Goal: Task Accomplishment & Management: Manage account settings

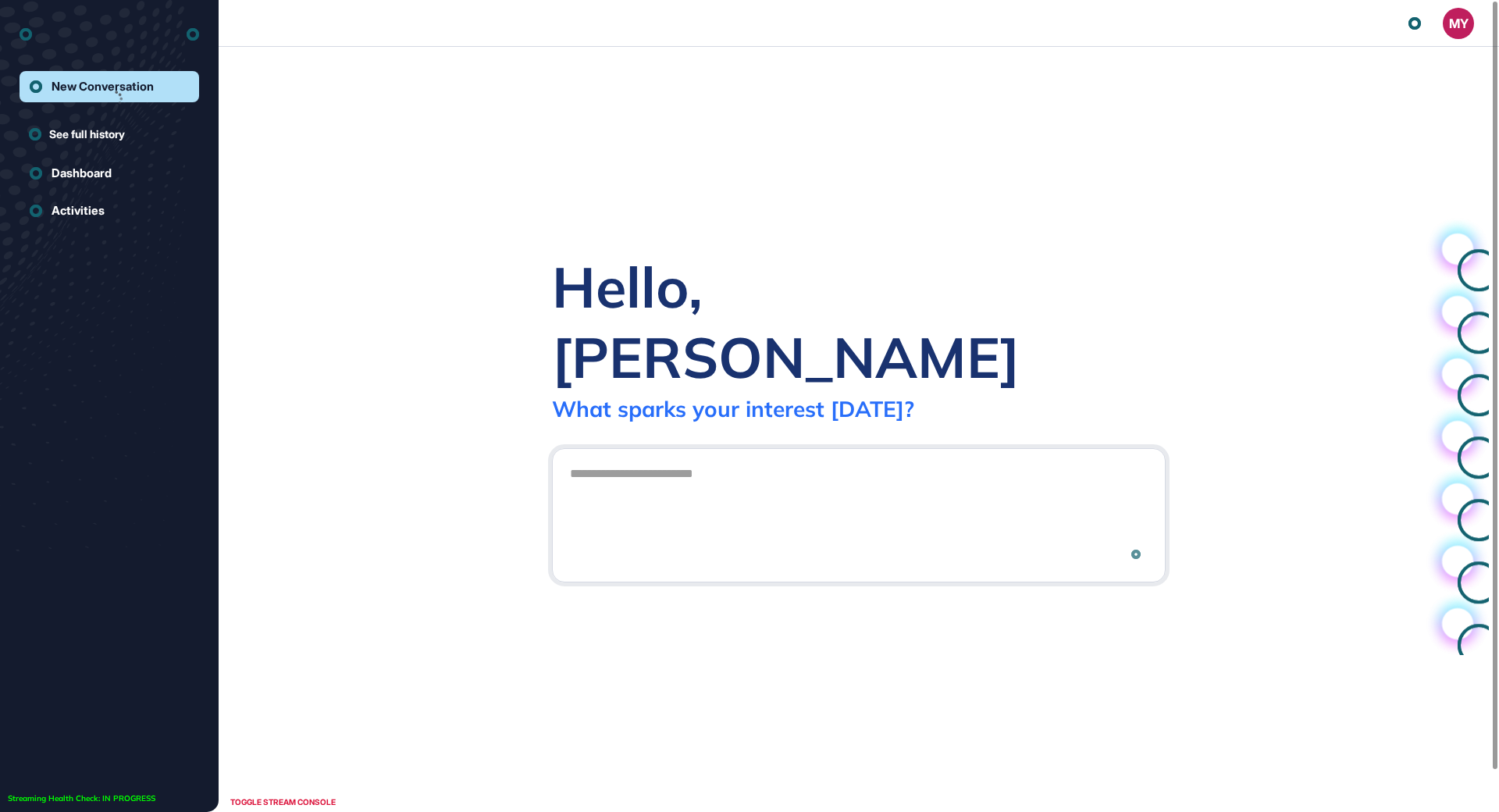
scroll to position [1, 1]
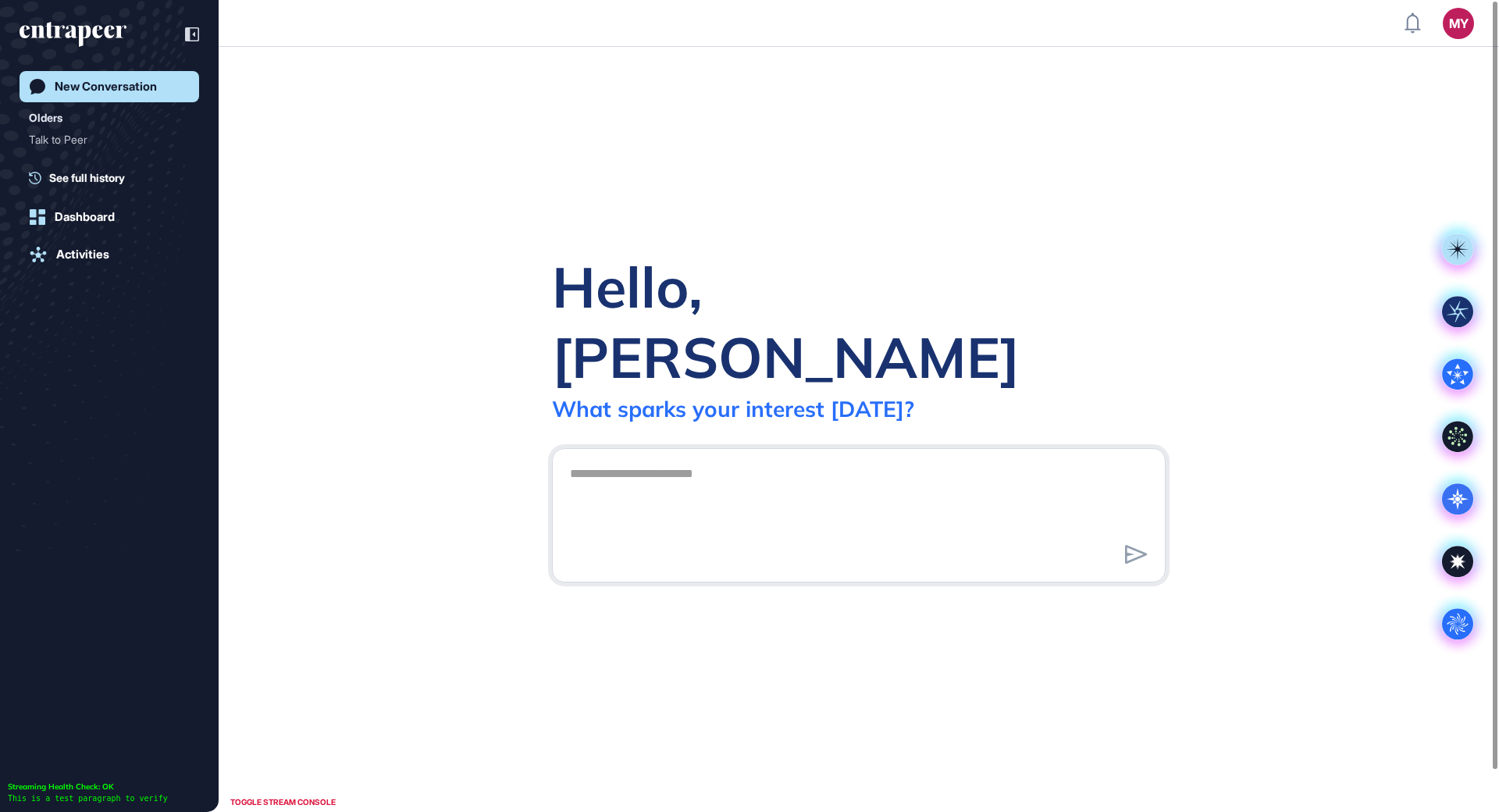
click at [1368, 294] on div "Hello, [PERSON_NAME] What [PERSON_NAME] your interest [DATE]? .cls-2{fill:#fff}" at bounding box center [858, 430] width 1281 height 765
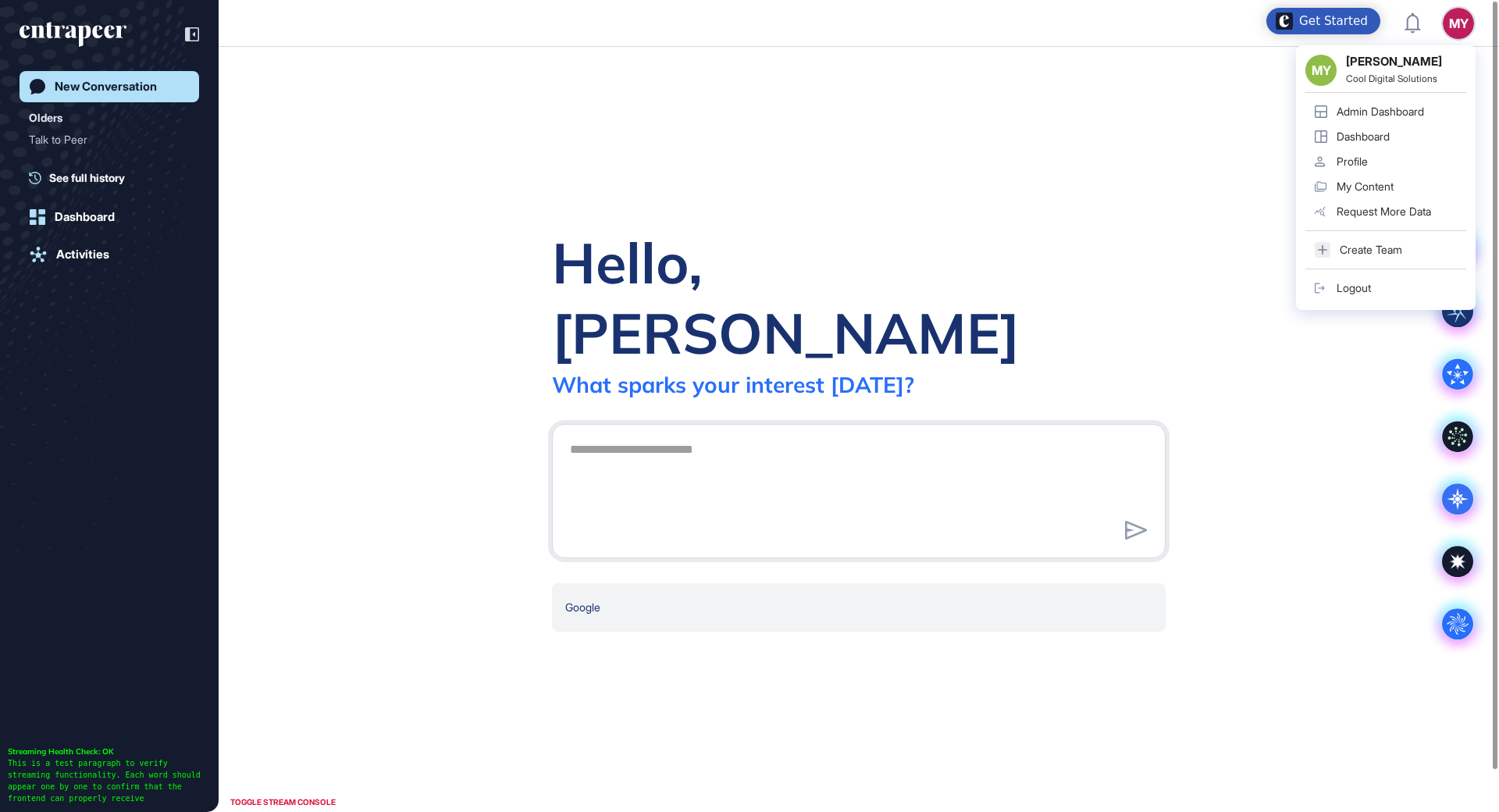
click at [1381, 280] on link "Logout" at bounding box center [1386, 288] width 160 height 25
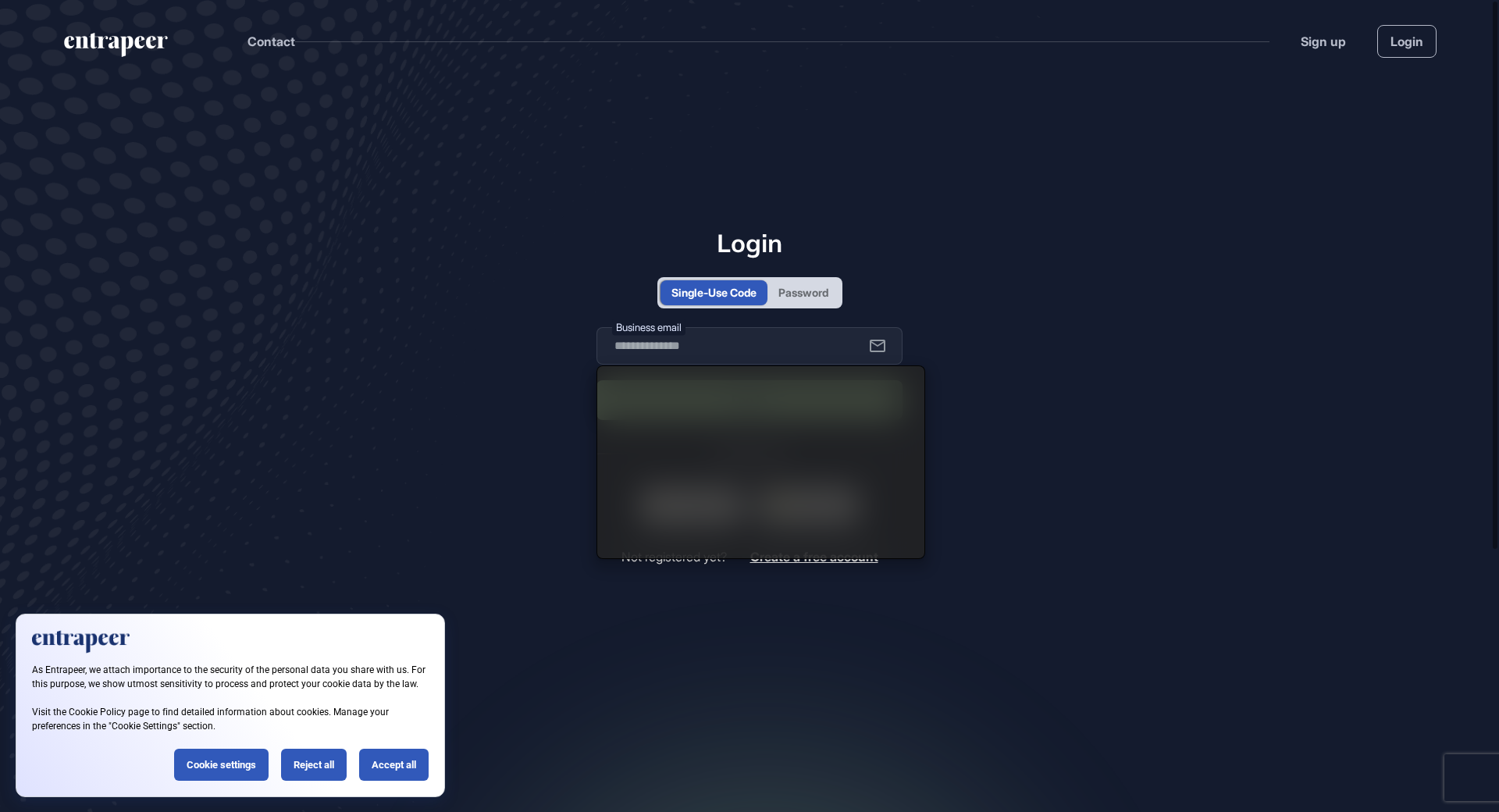
click at [821, 299] on div "Password" at bounding box center [803, 293] width 50 height 16
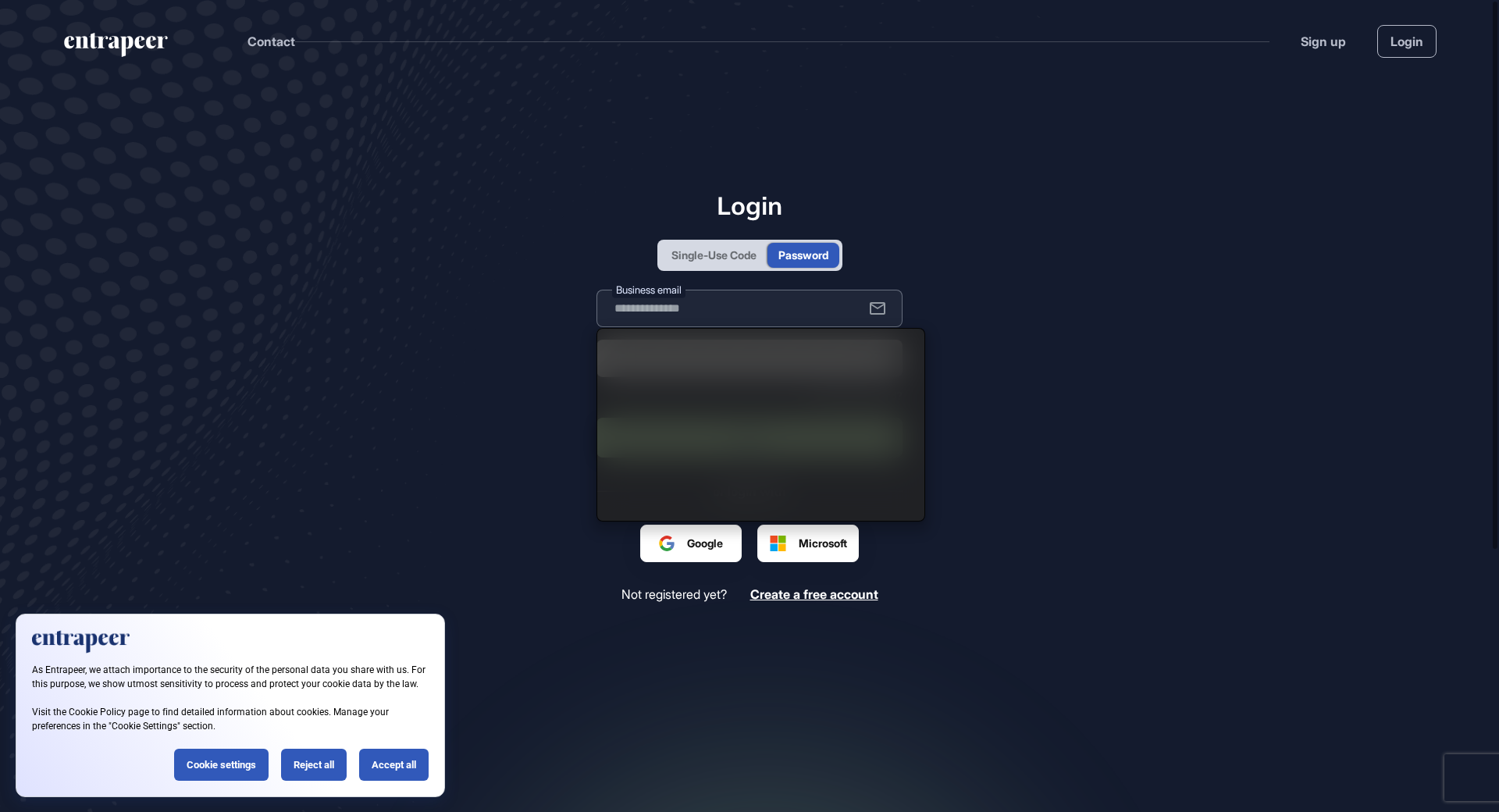
click at [804, 312] on input "text" at bounding box center [750, 308] width 306 height 37
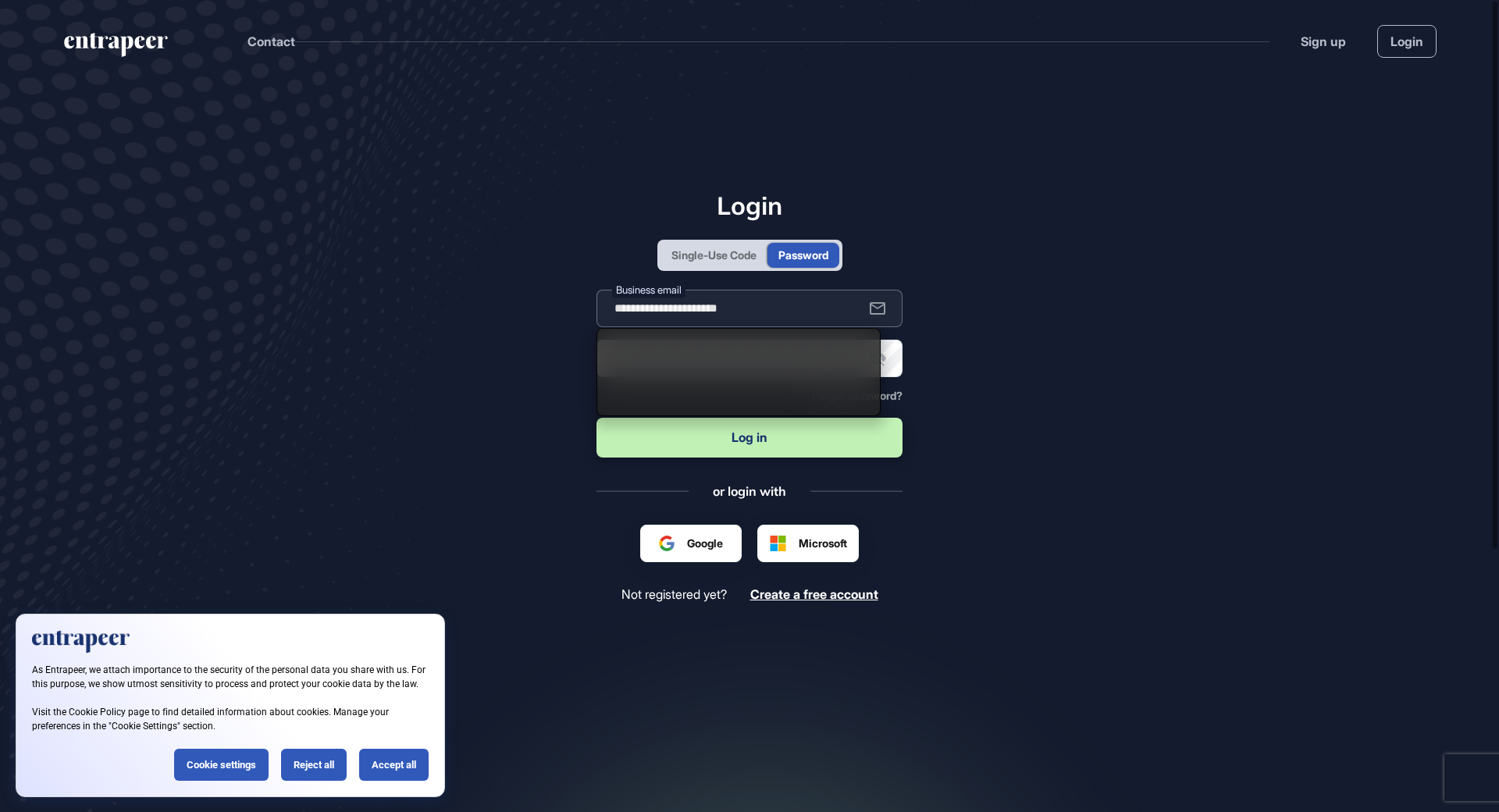
type input "**********"
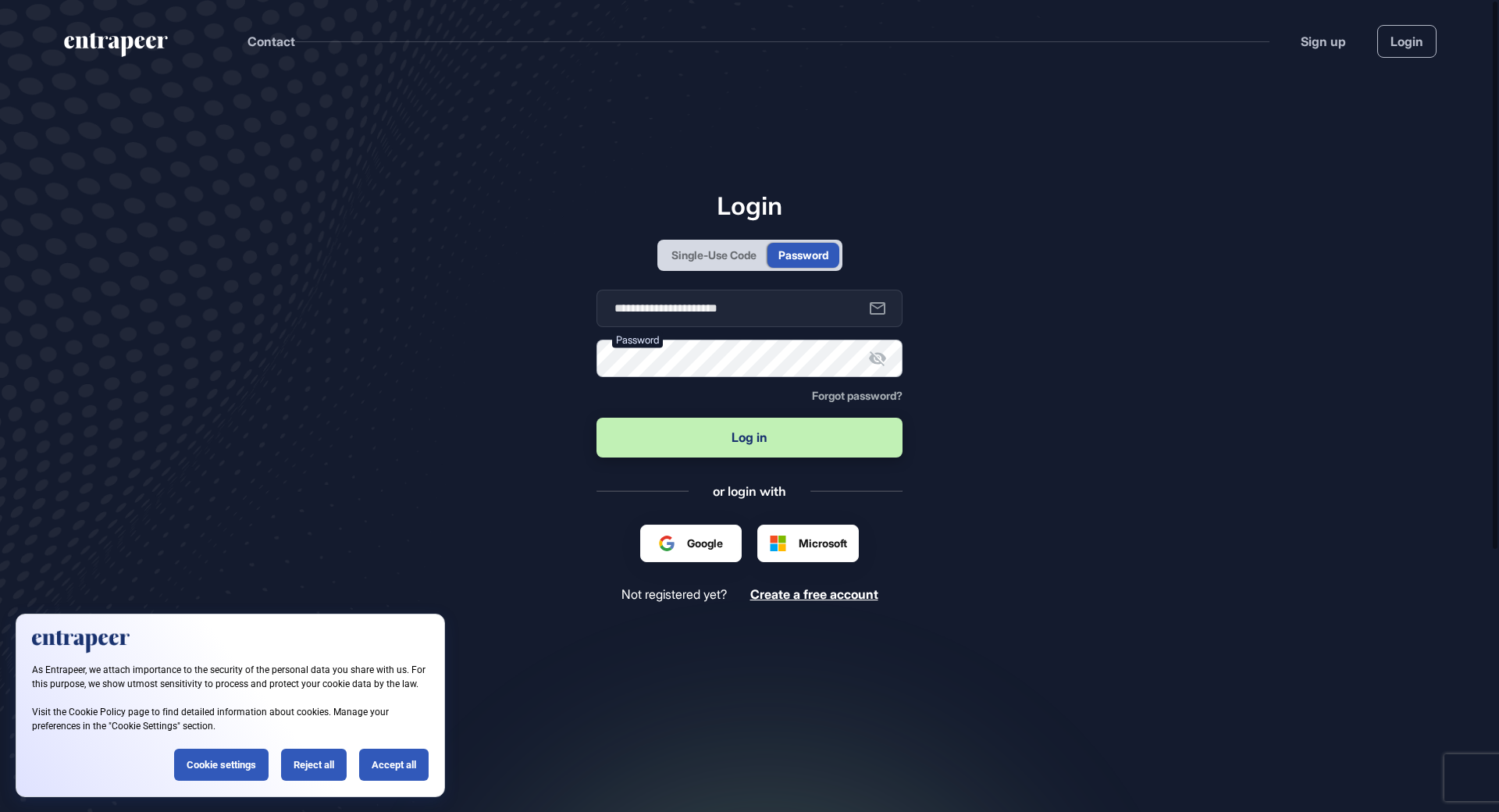
click at [596, 418] on button "Log in" at bounding box center [750, 438] width 306 height 40
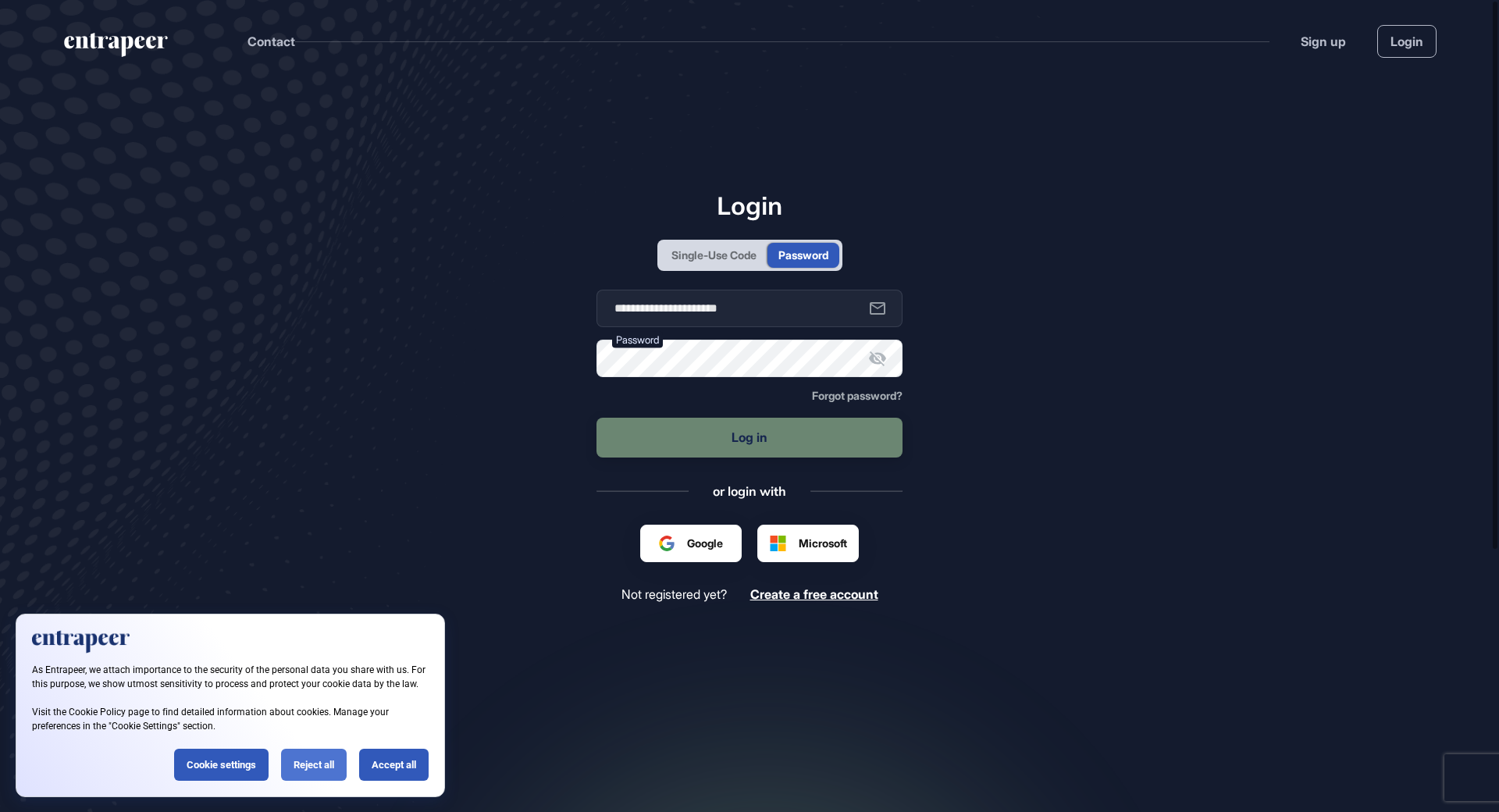
click at [295, 776] on div "Reject all" at bounding box center [314, 764] width 65 height 32
